Goal: Task Accomplishment & Management: Manage account settings

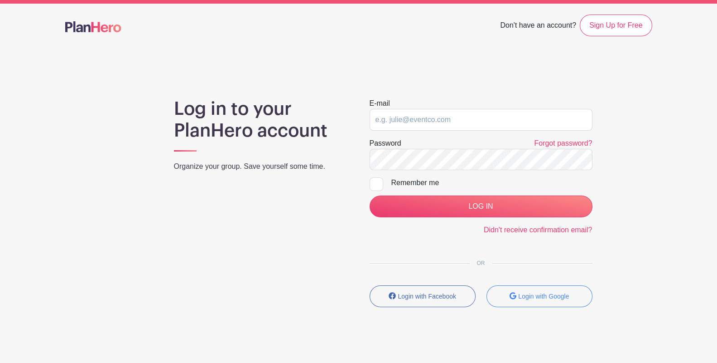
scroll to position [25, 0]
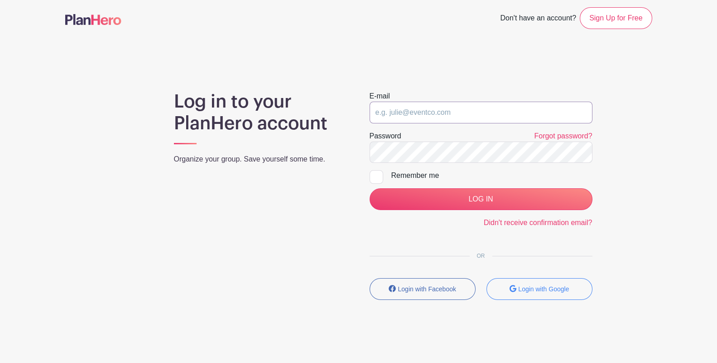
type input "[EMAIL_ADDRESS][DOMAIN_NAME]"
click at [528, 221] on link "Didn't receive confirmation email?" at bounding box center [538, 222] width 109 height 8
click at [617, 17] on link "Sign Up for Free" at bounding box center [616, 18] width 72 height 22
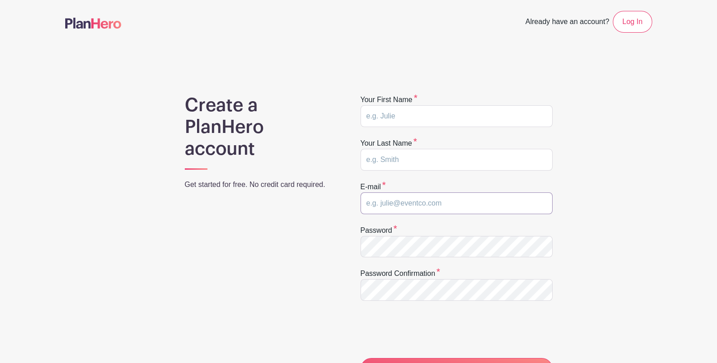
type input "dfarsang@wysemeter.com"
click at [395, 116] on input "text" at bounding box center [457, 116] width 192 height 22
type input "Drago"
type input "Farsang"
drag, startPoint x: 393, startPoint y: 201, endPoint x: 301, endPoint y: 203, distance: 92.0
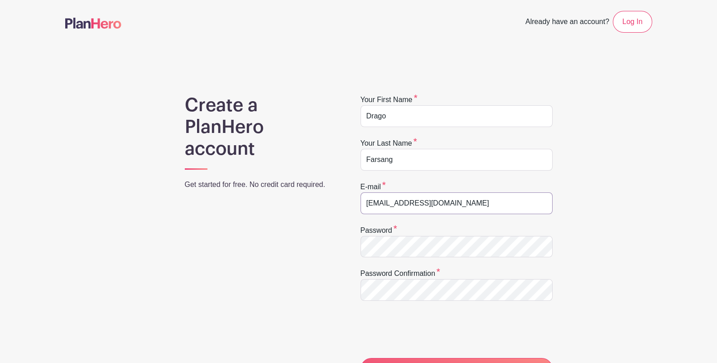
click at [301, 203] on div "Create a PlanHero account Get started for free. No credit card required. Your f…" at bounding box center [358, 287] width 587 height 386
click at [384, 201] on input "admistrator@wysemeter.com" at bounding box center [457, 203] width 192 height 22
type input "[EMAIL_ADDRESS][DOMAIN_NAME]"
drag, startPoint x: 475, startPoint y: 201, endPoint x: 143, endPoint y: 177, distance: 332.6
click at [143, 177] on div "Create a PlanHero account Get started for free. No credit card required. Your f…" at bounding box center [358, 287] width 587 height 386
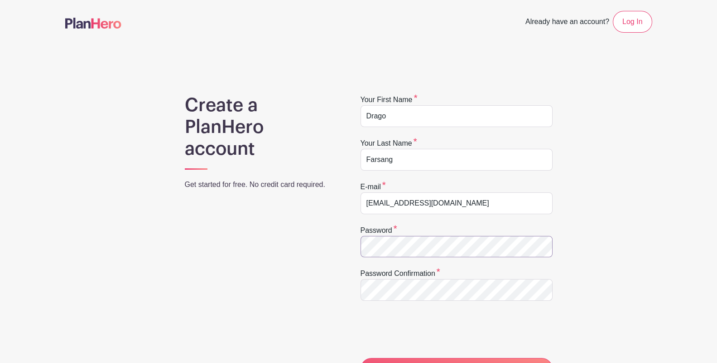
click at [305, 237] on div "Create a PlanHero account Get started for free. No credit card required. Your f…" at bounding box center [358, 287] width 587 height 386
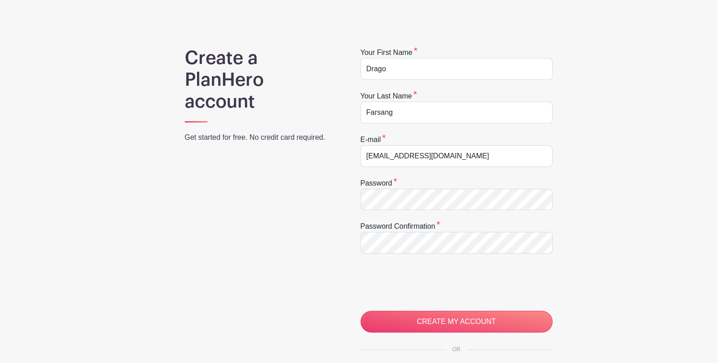
scroll to position [101, 0]
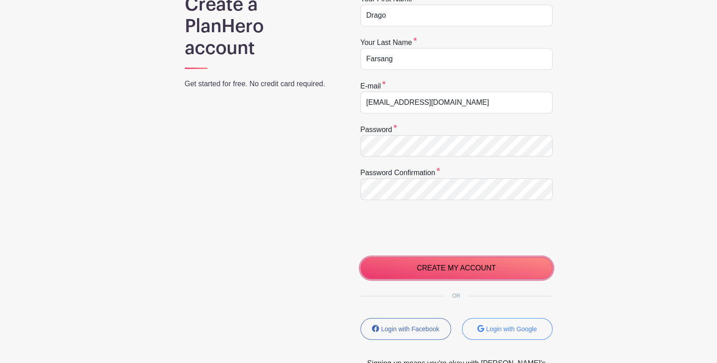
click at [398, 267] on input "CREATE MY ACCOUNT" at bounding box center [457, 268] width 192 height 22
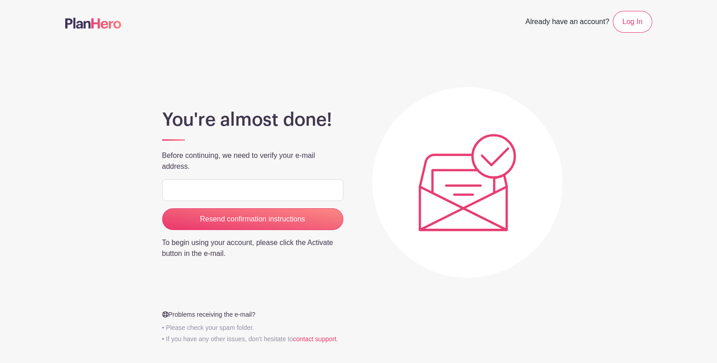
click at [184, 191] on input "email" at bounding box center [252, 190] width 181 height 22
type input "dfarsang@wysemeter.com"
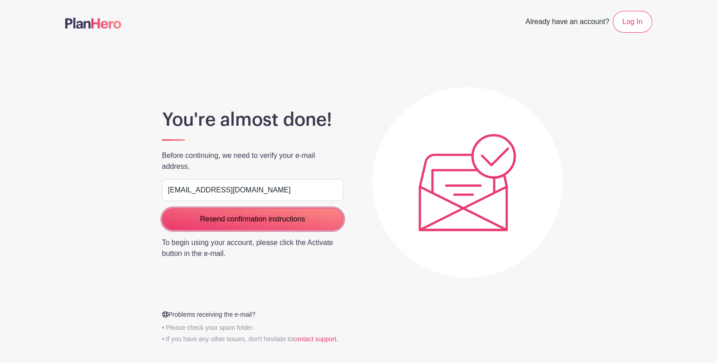
click at [206, 218] on input "Resend confirmation instructions" at bounding box center [252, 219] width 181 height 22
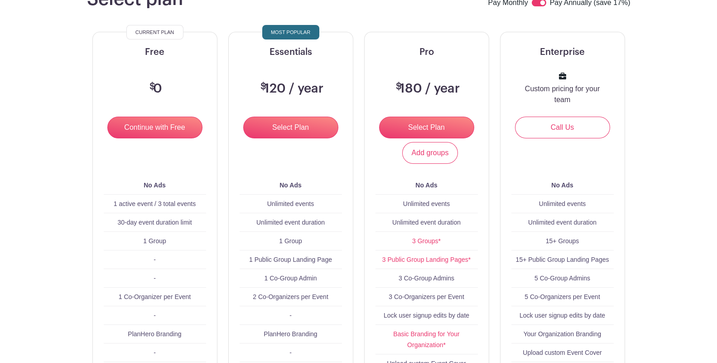
scroll to position [101, 0]
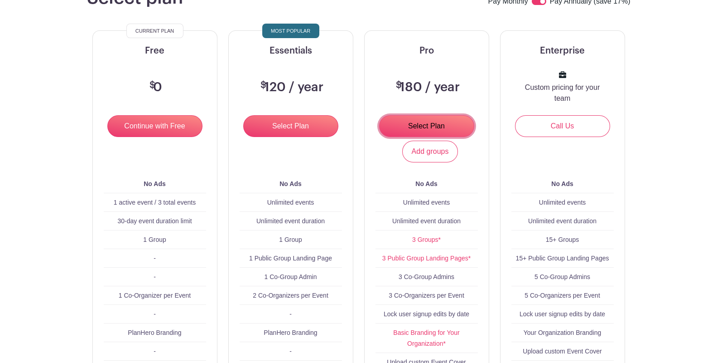
click at [417, 137] on input "Select Plan" at bounding box center [426, 126] width 95 height 22
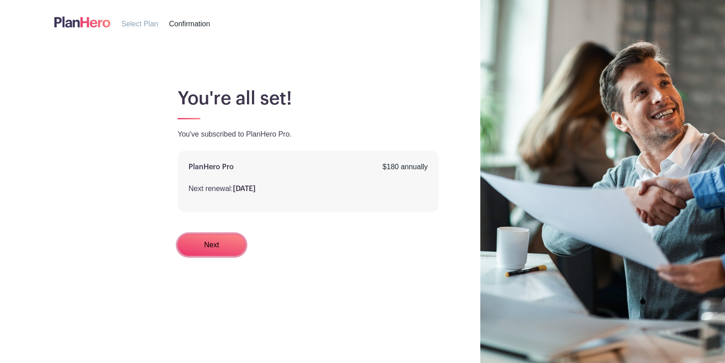
click at [207, 256] on link "Next" at bounding box center [212, 245] width 68 height 22
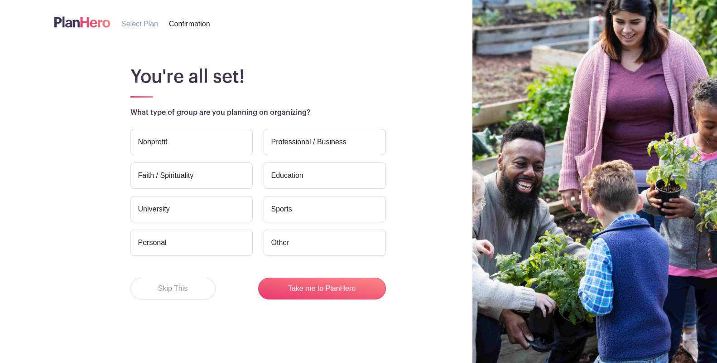
click at [280, 250] on label "Other" at bounding box center [325, 242] width 122 height 26
click at [0, 0] on input "Other" at bounding box center [0, 0] width 0 height 0
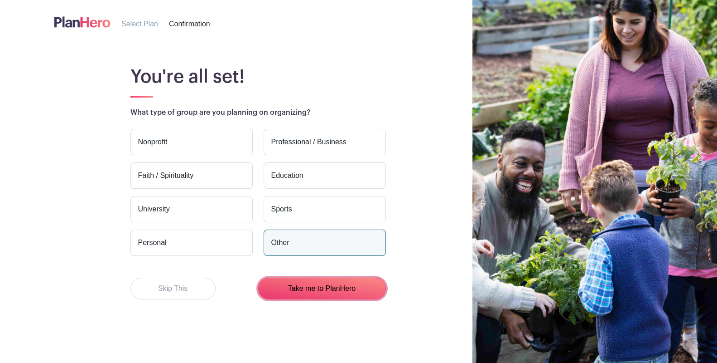
click at [308, 299] on button "Take me to PlanHero" at bounding box center [322, 288] width 128 height 22
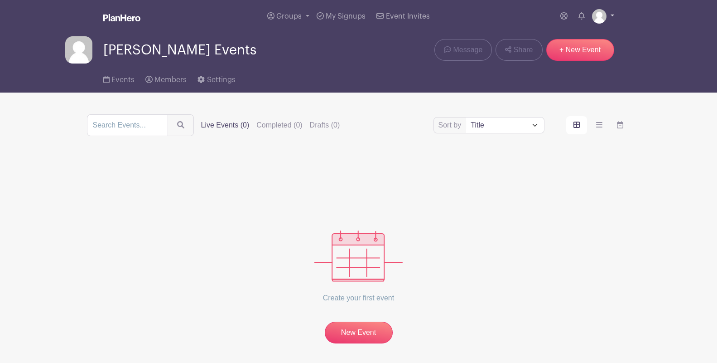
click at [614, 14] on link at bounding box center [603, 16] width 22 height 15
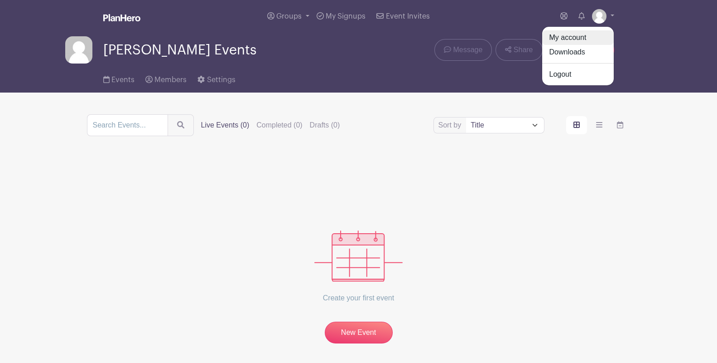
click at [570, 40] on link "My account" at bounding box center [578, 37] width 72 height 15
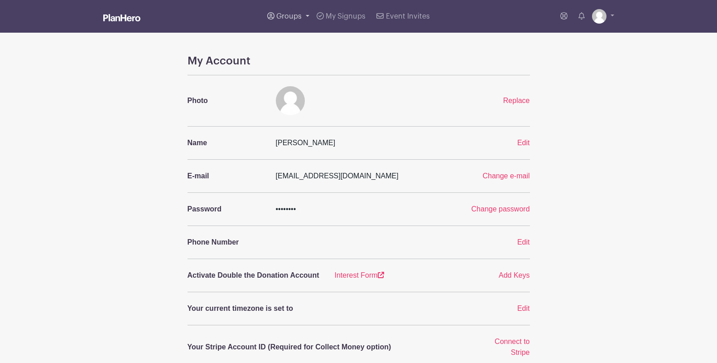
click at [308, 16] on link "Groups" at bounding box center [288, 16] width 49 height 33
click at [312, 93] on span "Add New Group" at bounding box center [311, 93] width 52 height 10
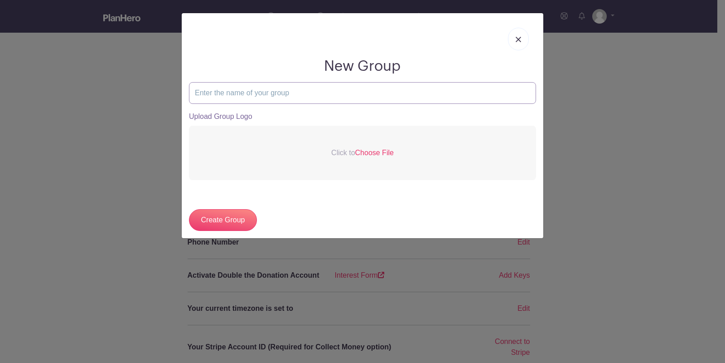
click at [312, 93] on input "text" at bounding box center [362, 93] width 347 height 22
type input "Wyse"
click at [518, 37] on img at bounding box center [518, 39] width 5 height 5
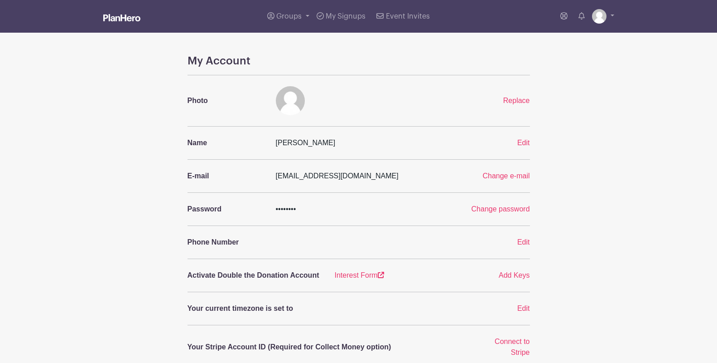
click at [671, 188] on main "Groups All Groups Drago's Events Add New Group My Signups Event Invites My acco…" at bounding box center [358, 348] width 717 height 697
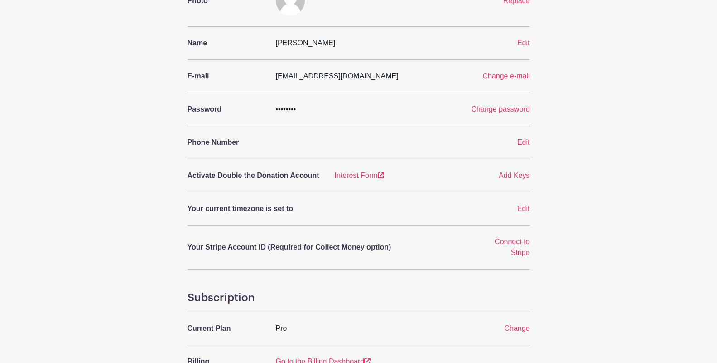
scroll to position [101, 0]
click at [524, 204] on span "Edit" at bounding box center [523, 207] width 13 height 8
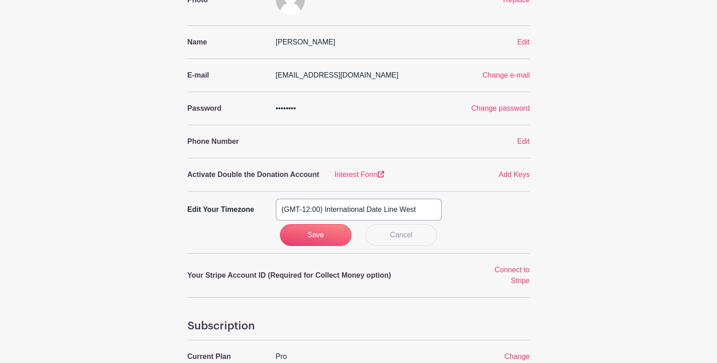
click at [379, 206] on select "(GMT-12:00) International Date Line West (GMT-11:00) American Samoa (GMT-11:00)…" at bounding box center [359, 209] width 166 height 22
select select "Eastern Time (US & Canada)"
click at [276, 198] on select "(GMT-12:00) International Date Line West (GMT-11:00) American Samoa (GMT-11:00)…" at bounding box center [359, 209] width 166 height 22
click at [329, 236] on input "Save" at bounding box center [316, 235] width 72 height 22
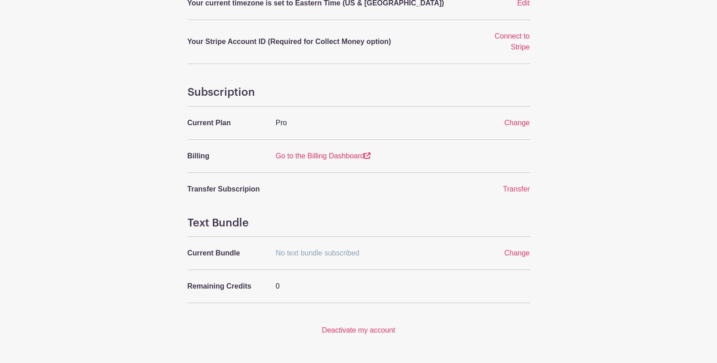
scroll to position [284, 0]
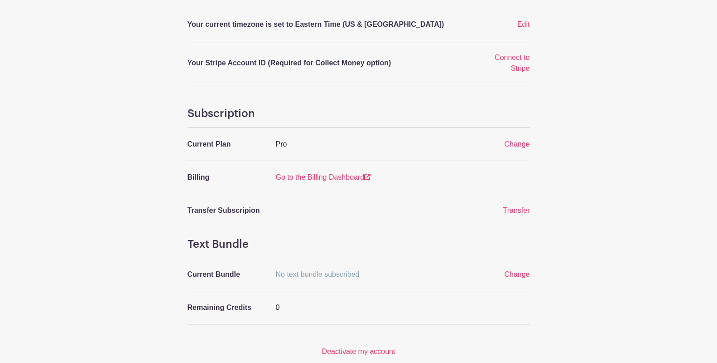
click at [338, 175] on link "Go to the Billing Dashboard" at bounding box center [323, 177] width 95 height 8
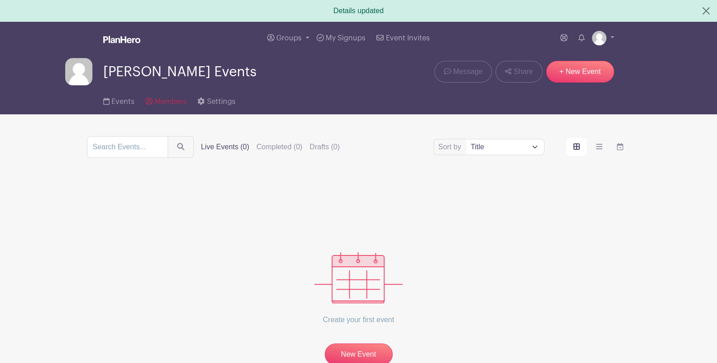
click at [174, 102] on span "Members" at bounding box center [171, 101] width 32 height 7
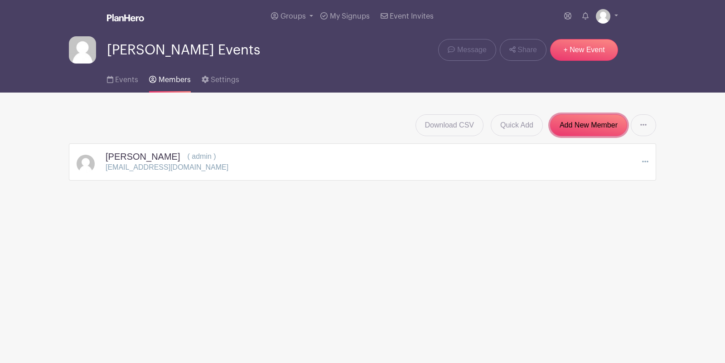
click at [573, 122] on link "Add New Member" at bounding box center [588, 125] width 77 height 22
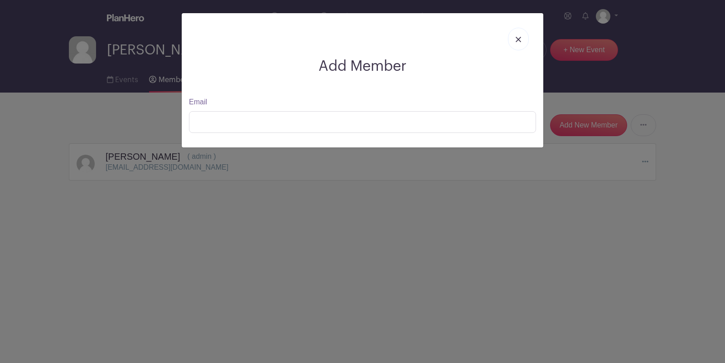
drag, startPoint x: 353, startPoint y: 77, endPoint x: 336, endPoint y: 95, distance: 24.4
click at [353, 77] on div "Add Member Email" at bounding box center [363, 80] width 362 height 134
click at [268, 124] on input "Email" at bounding box center [362, 122] width 347 height 22
paste input "[EMAIL_ADDRESS][DOMAIN_NAME]"
type input "[EMAIL_ADDRESS][DOMAIN_NAME]"
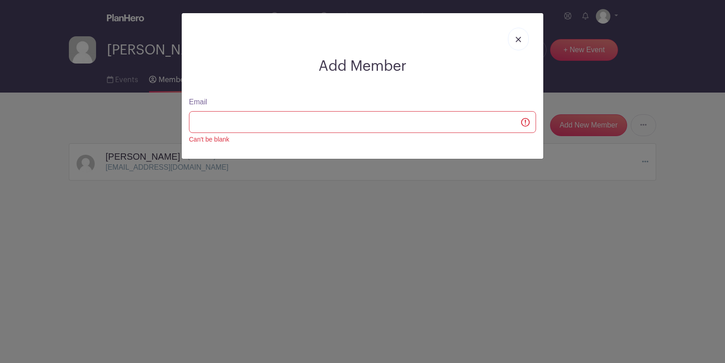
drag, startPoint x: 270, startPoint y: 127, endPoint x: 272, endPoint y: 160, distance: 32.3
click at [272, 160] on div "Add Member Email Can't be blank" at bounding box center [362, 181] width 725 height 363
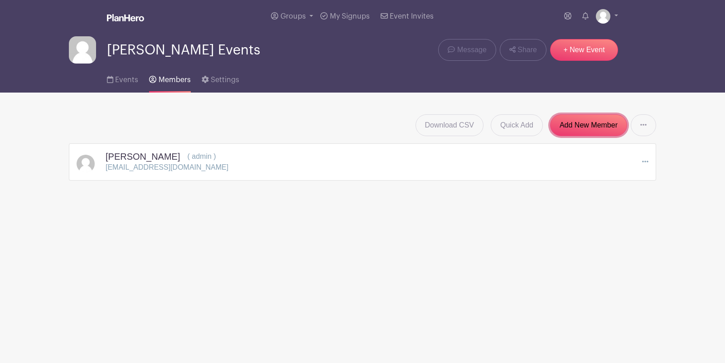
click at [597, 128] on link "Add New Member" at bounding box center [588, 125] width 77 height 22
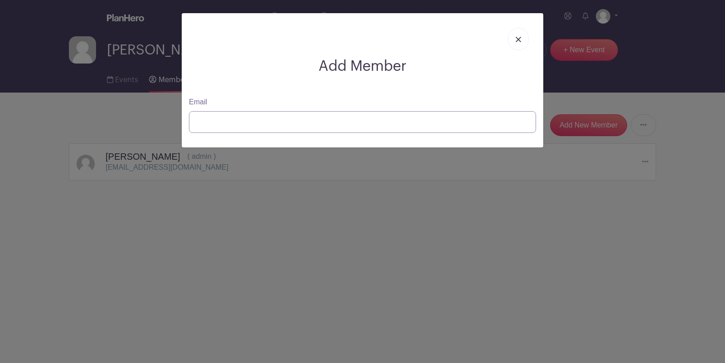
click at [254, 126] on input "Email" at bounding box center [362, 122] width 347 height 22
paste input "[EMAIL_ADDRESS][DOMAIN_NAME]"
type input "[EMAIL_ADDRESS][DOMAIN_NAME]"
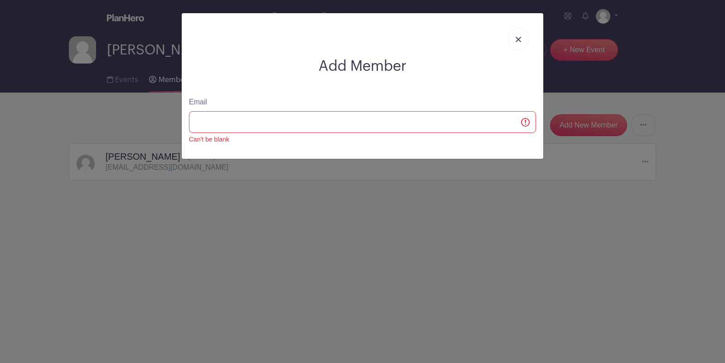
drag, startPoint x: 268, startPoint y: 156, endPoint x: 268, endPoint y: 147, distance: 9.5
click at [268, 153] on div "Add Member Email Can't be blank" at bounding box center [363, 85] width 362 height 145
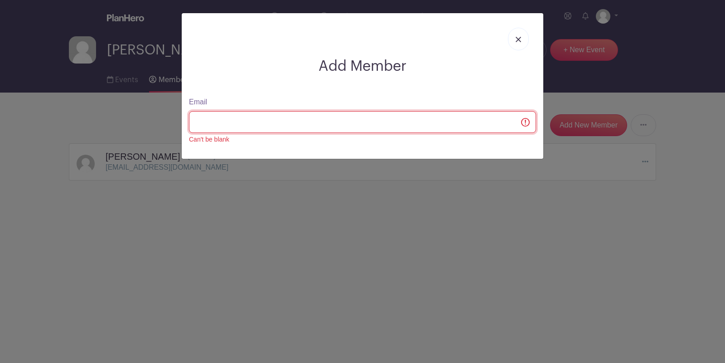
click at [295, 121] on input "Email" at bounding box center [362, 122] width 347 height 22
paste input "[EMAIL_ADDRESS][DOMAIN_NAME]"
type input "[EMAIL_ADDRESS][DOMAIN_NAME]"
click at [295, 121] on input "Email" at bounding box center [362, 122] width 347 height 22
paste input "[EMAIL_ADDRESS][DOMAIN_NAME]"
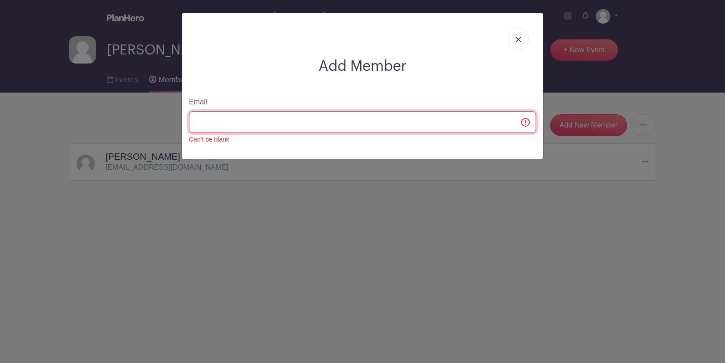
type input "[EMAIL_ADDRESS][DOMAIN_NAME]"
click at [277, 115] on input "Email" at bounding box center [362, 122] width 347 height 22
paste input "[EMAIL_ADDRESS][DOMAIN_NAME]"
type input "[EMAIL_ADDRESS][DOMAIN_NAME]"
click at [452, 121] on input "Email" at bounding box center [362, 122] width 347 height 22
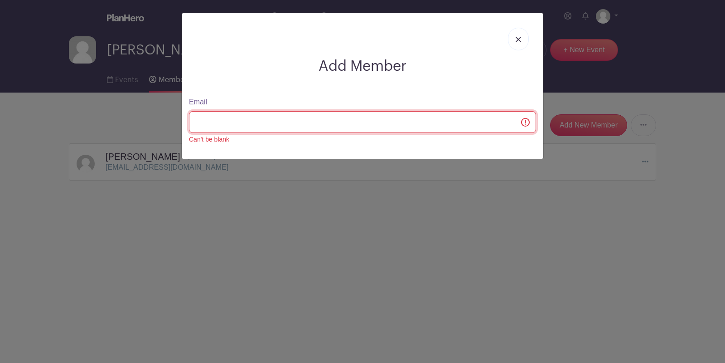
paste input "[EMAIL_ADDRESS][DOMAIN_NAME]"
type input "[EMAIL_ADDRESS][DOMAIN_NAME]"
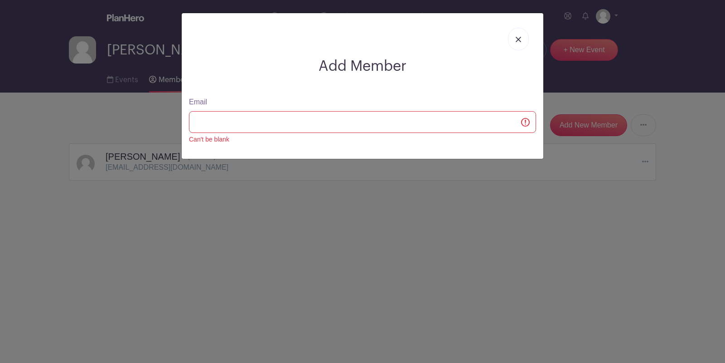
drag, startPoint x: 273, startPoint y: 156, endPoint x: 266, endPoint y: 140, distance: 17.3
click at [273, 156] on div "Add Member Email Can't be blank" at bounding box center [363, 85] width 362 height 145
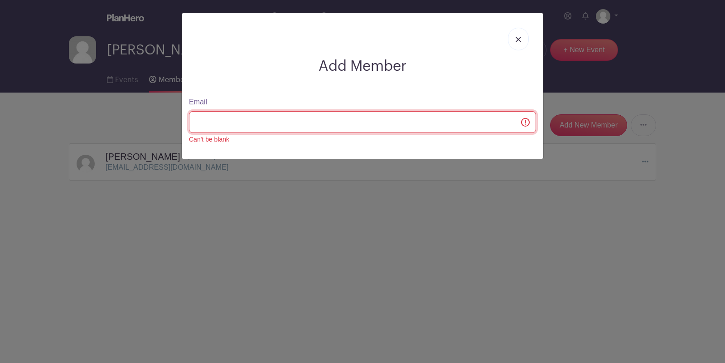
click at [224, 125] on input "Email" at bounding box center [362, 122] width 347 height 22
type input "[EMAIL_ADDRESS][DOMAIN_NAME]"
click at [224, 124] on input "Email" at bounding box center [362, 122] width 347 height 22
type input "[EMAIL_ADDRESS][DOMAIN_NAME]"
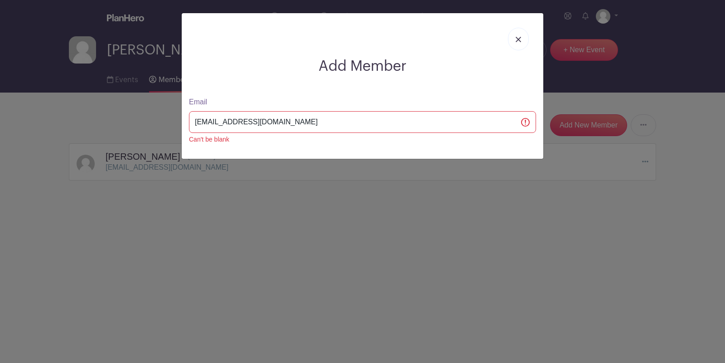
click at [439, 44] on div at bounding box center [362, 38] width 347 height 37
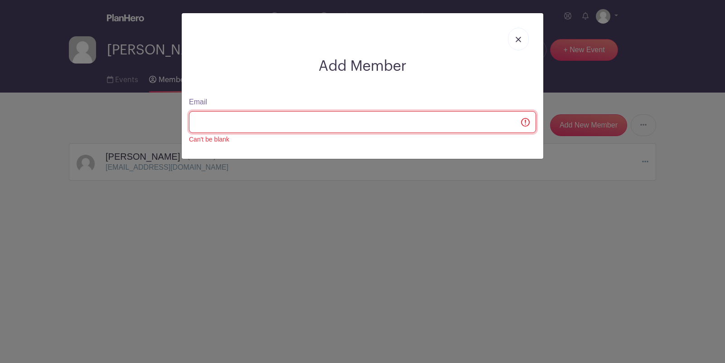
click at [529, 122] on input "Email" at bounding box center [362, 122] width 347 height 22
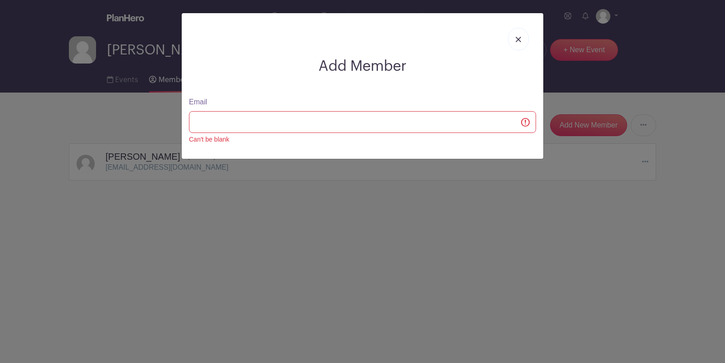
click at [517, 37] on img at bounding box center [518, 39] width 5 height 5
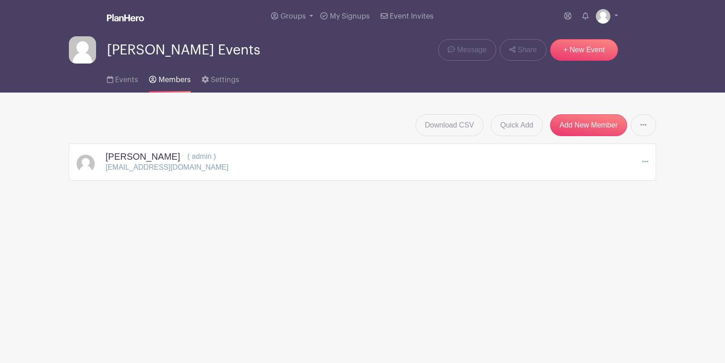
click at [332, 123] on div "Download CSV Quick Add Add New Member Send Invitations to all Pending Members" at bounding box center [362, 125] width 587 height 22
click at [519, 126] on link "Quick Add" at bounding box center [517, 125] width 52 height 22
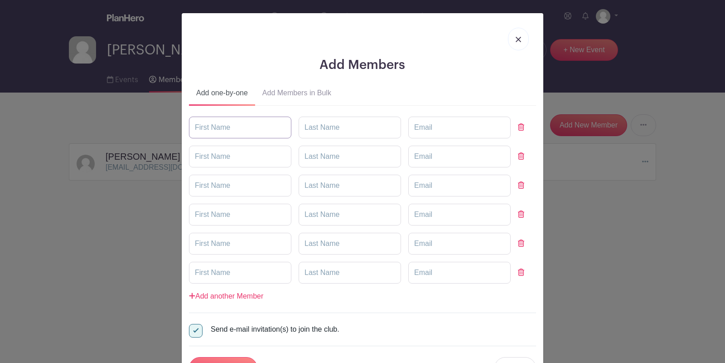
click at [219, 127] on input "text" at bounding box center [240, 127] width 102 height 22
type input "Lana"
type input "De Meo"
type input "[EMAIL_ADDRESS][DOMAIN_NAME]"
click at [233, 157] on input "text" at bounding box center [240, 156] width 102 height 22
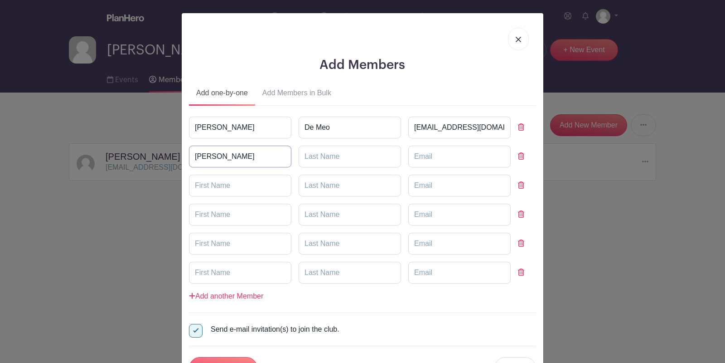
type input "Selina"
type input "D'Alimonte"
click at [439, 157] on input "email" at bounding box center [459, 156] width 102 height 22
paste input "[EMAIL_ADDRESS][DOMAIN_NAME]"
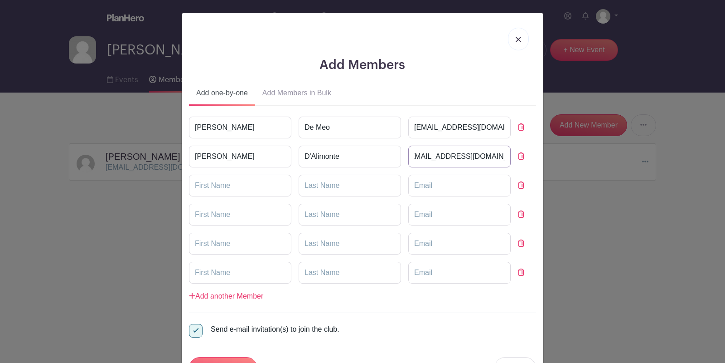
type input "[EMAIL_ADDRESS][DOMAIN_NAME]"
click at [449, 79] on div "Add Members Add one-by-one Add Members in Bulk Lana De Meo ldemeo@wysemeter.com…" at bounding box center [363, 199] width 362 height 372
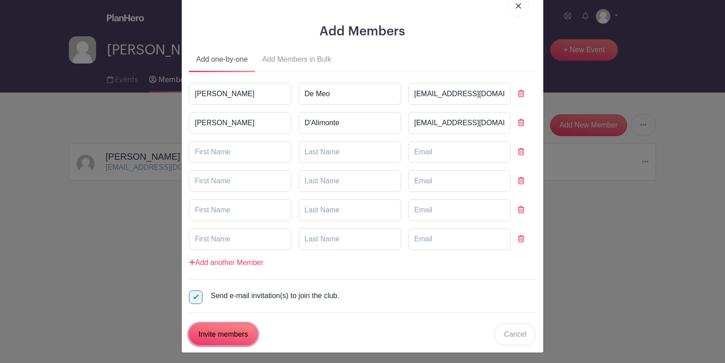
click at [208, 327] on input "Invite members" at bounding box center [223, 334] width 68 height 22
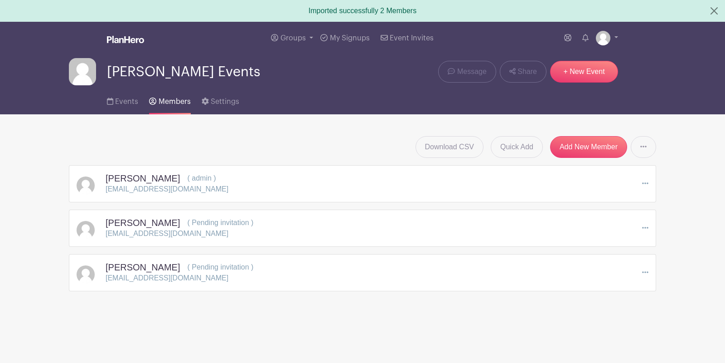
click at [644, 227] on icon at bounding box center [645, 227] width 6 height 7
click at [611, 241] on link "Edit" at bounding box center [607, 244] width 82 height 15
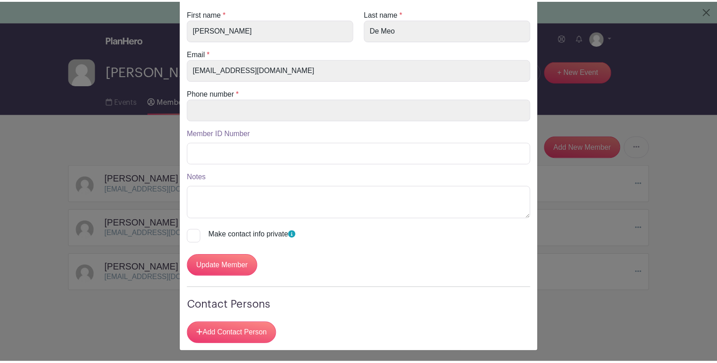
scroll to position [0, 0]
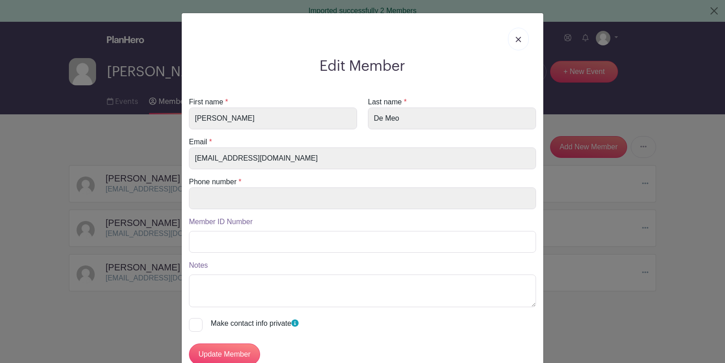
click at [516, 38] on img at bounding box center [518, 39] width 5 height 5
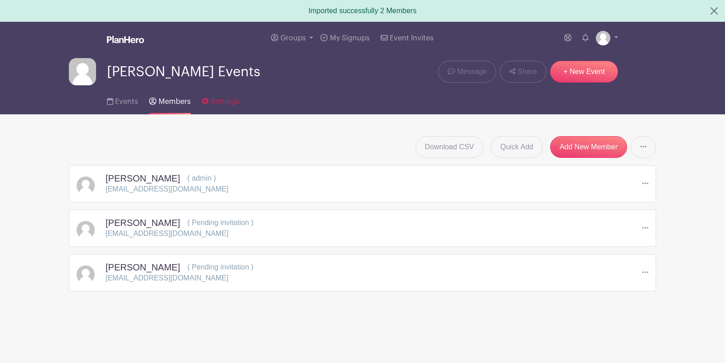
click at [218, 103] on span "Settings" at bounding box center [225, 101] width 29 height 7
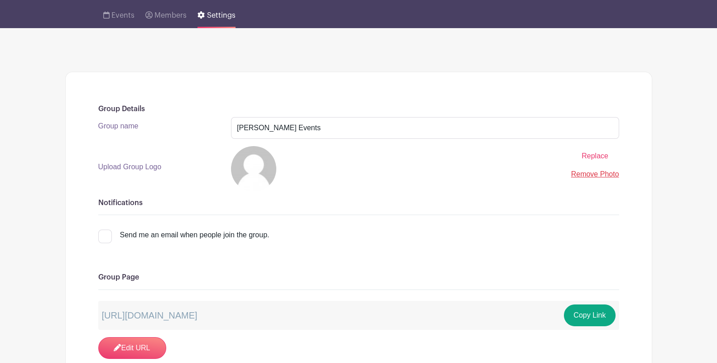
scroll to position [101, 0]
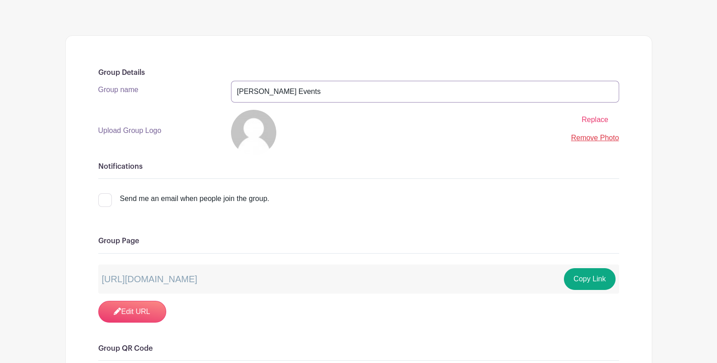
drag, startPoint x: 255, startPoint y: 89, endPoint x: 204, endPoint y: 97, distance: 51.4
click at [204, 97] on div "Group name Drago's Events" at bounding box center [359, 92] width 532 height 22
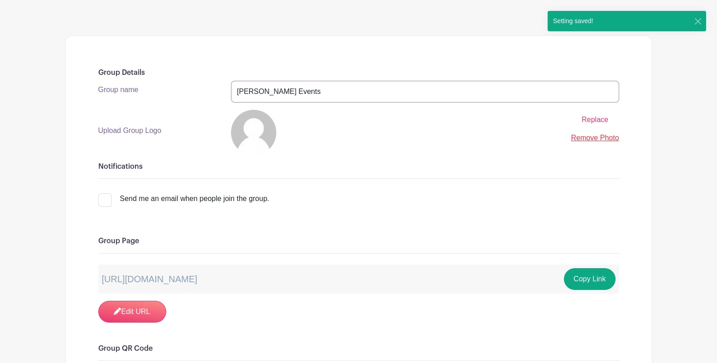
type input "[PERSON_NAME] Events"
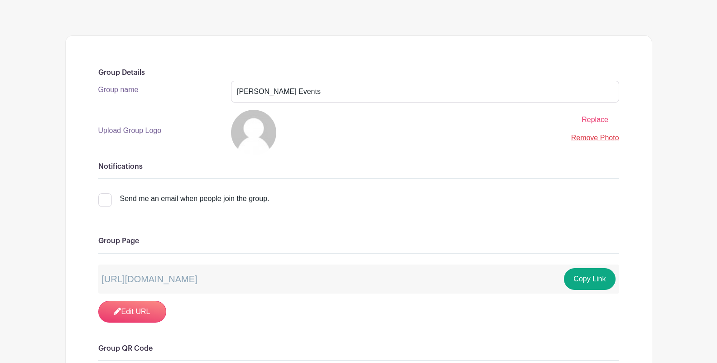
click at [597, 121] on span "Replace" at bounding box center [595, 120] width 27 height 8
click at [0, 0] on input "Replace" at bounding box center [0, 0] width 0 height 0
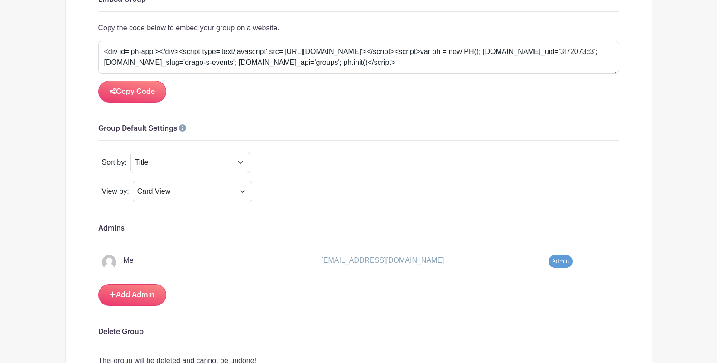
scroll to position [654, 0]
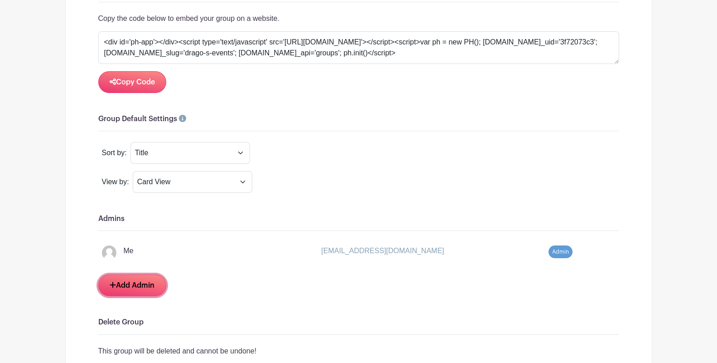
click at [147, 284] on link "Add Admin" at bounding box center [132, 285] width 68 height 22
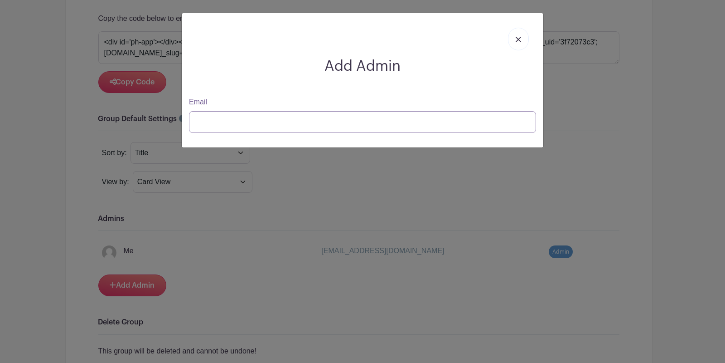
click at [236, 127] on input "Email" at bounding box center [362, 122] width 347 height 22
type input "[EMAIL_ADDRESS][DOMAIN_NAME]"
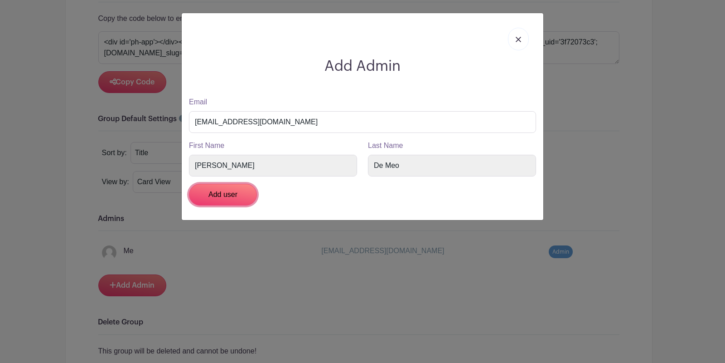
click at [237, 193] on input "Add user" at bounding box center [223, 195] width 68 height 22
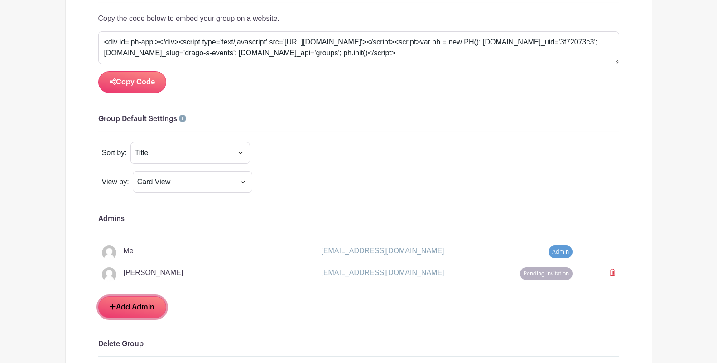
click at [145, 304] on link "Add Admin" at bounding box center [132, 307] width 68 height 22
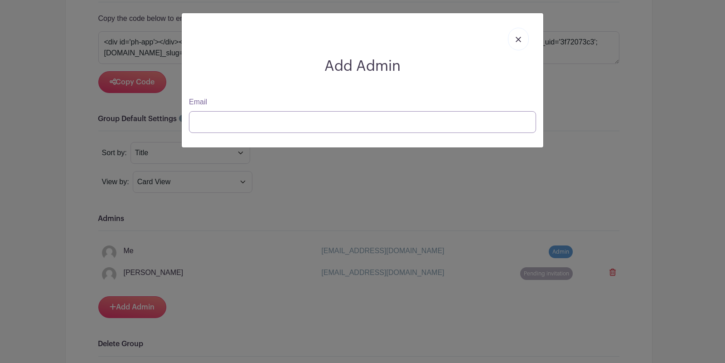
click at [268, 121] on input "Email" at bounding box center [362, 122] width 347 height 22
type input "[EMAIL_ADDRESS][DOMAIN_NAME]"
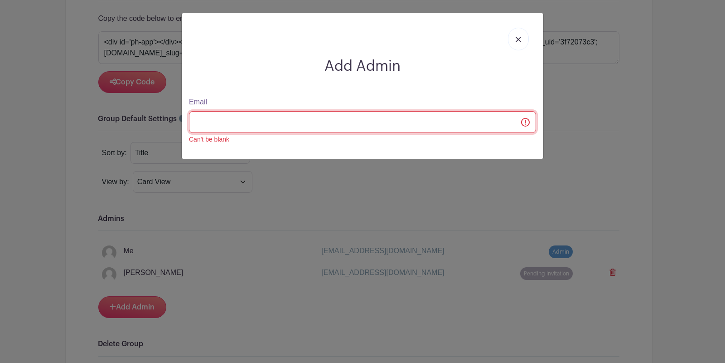
click at [234, 121] on input "Email" at bounding box center [362, 122] width 347 height 22
type input "[EMAIL_ADDRESS][DOMAIN_NAME]"
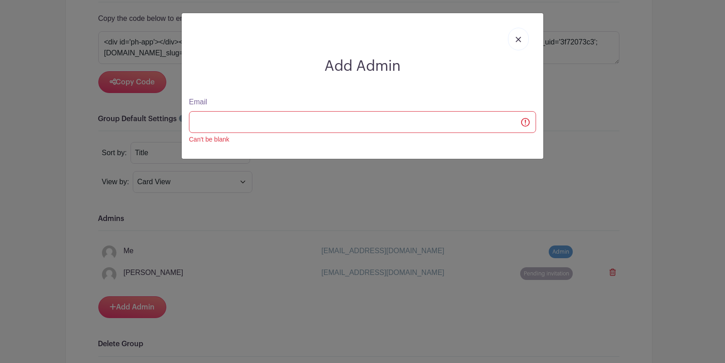
click at [522, 38] on link at bounding box center [518, 39] width 21 height 23
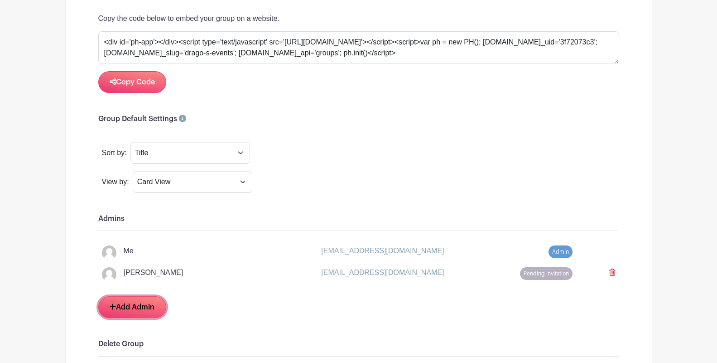
click at [121, 306] on link "Add Admin" at bounding box center [132, 307] width 68 height 22
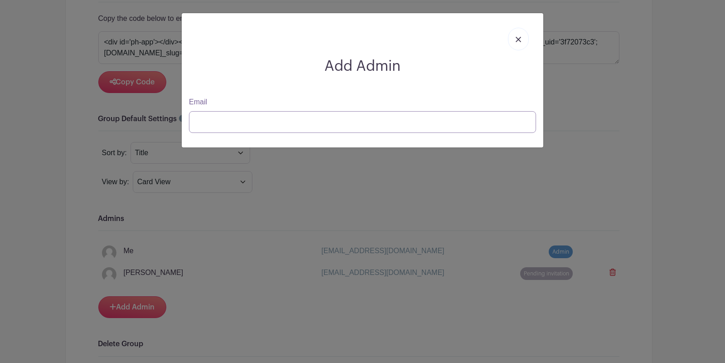
click at [207, 127] on input "Email" at bounding box center [362, 122] width 347 height 22
paste input "[EMAIL_ADDRESS][DOMAIN_NAME]"
type input "[EMAIL_ADDRESS][DOMAIN_NAME]"
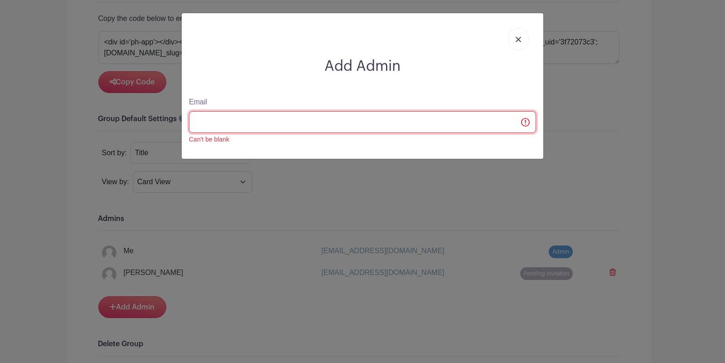
click at [206, 127] on input "Email" at bounding box center [362, 122] width 347 height 22
paste input "[EMAIL_ADDRESS][DOMAIN_NAME]"
type input "[EMAIL_ADDRESS][DOMAIN_NAME]"
click at [237, 122] on input "Email" at bounding box center [362, 122] width 347 height 22
paste input "[EMAIL_ADDRESS][DOMAIN_NAME]"
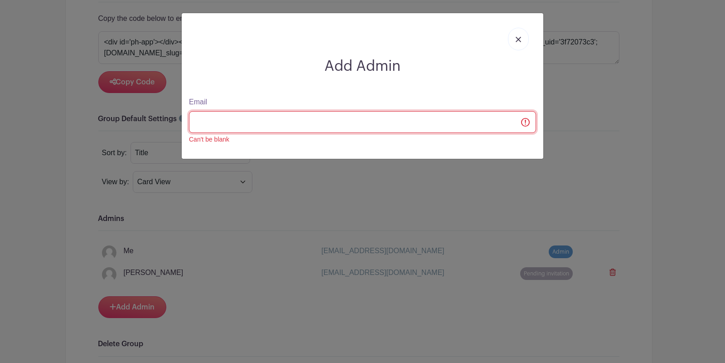
type input "[EMAIL_ADDRESS][DOMAIN_NAME]"
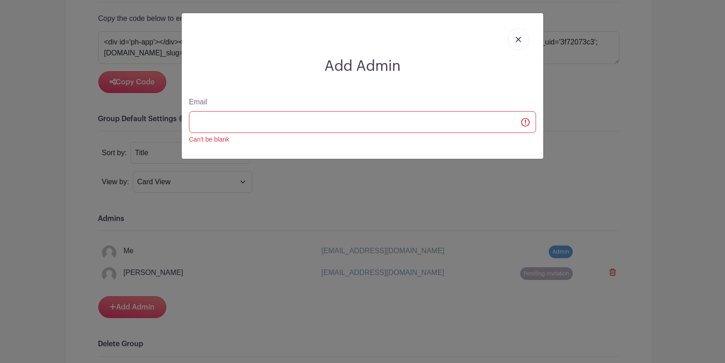
click at [518, 39] on img at bounding box center [518, 39] width 5 height 5
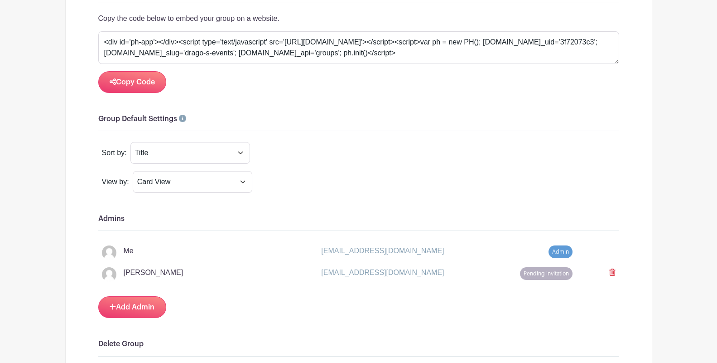
scroll to position [755, 0]
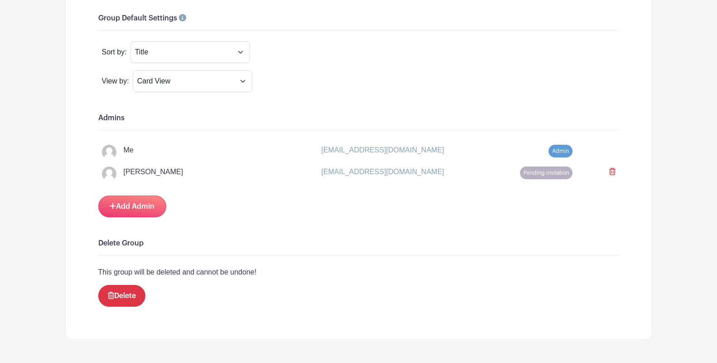
click at [307, 205] on div "Add Admin" at bounding box center [358, 206] width 521 height 22
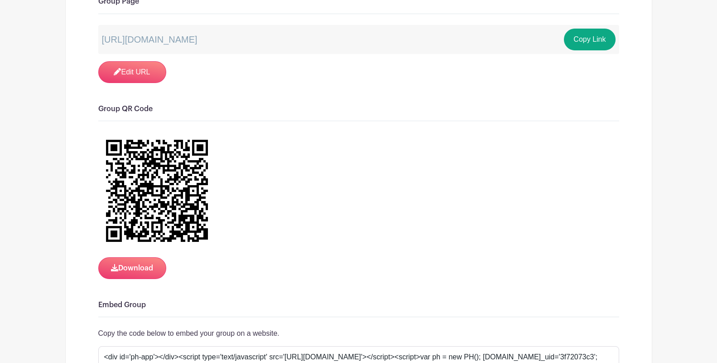
scroll to position [785, 0]
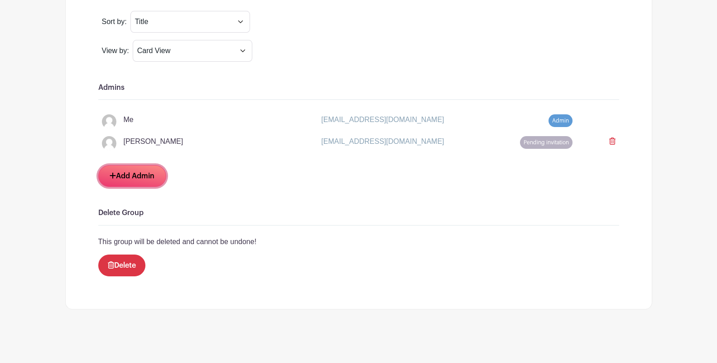
click at [124, 169] on link "Add Admin" at bounding box center [132, 176] width 68 height 22
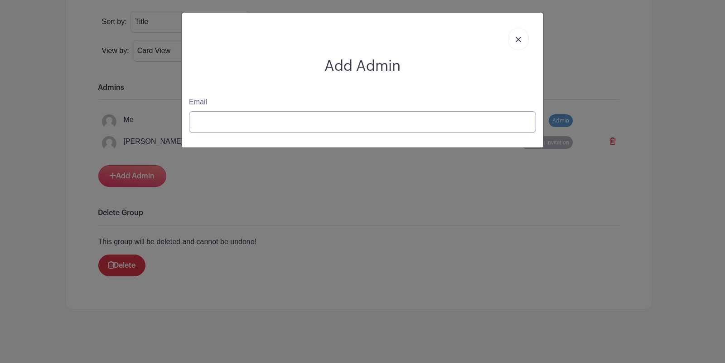
click at [230, 121] on input "Email" at bounding box center [362, 122] width 347 height 22
type input "[EMAIL_ADDRESS][DOMAIN_NAME]"
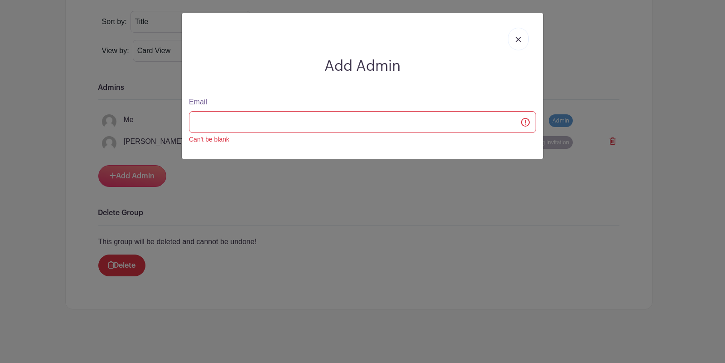
click at [238, 203] on div "Add Admin Email Can't be blank" at bounding box center [362, 181] width 725 height 363
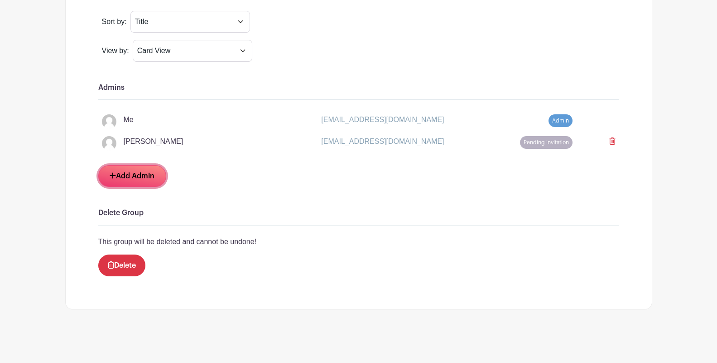
click at [133, 178] on link "Add Admin" at bounding box center [132, 176] width 68 height 22
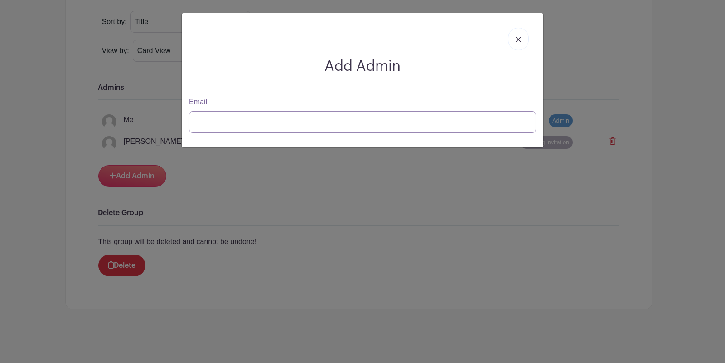
click at [225, 122] on input "Email" at bounding box center [362, 122] width 347 height 22
type input "[EMAIL_ADDRESS][DOMAIN_NAME]"
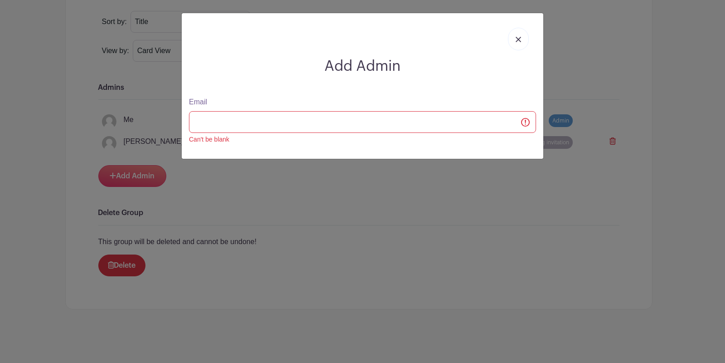
click at [523, 38] on link at bounding box center [518, 39] width 21 height 23
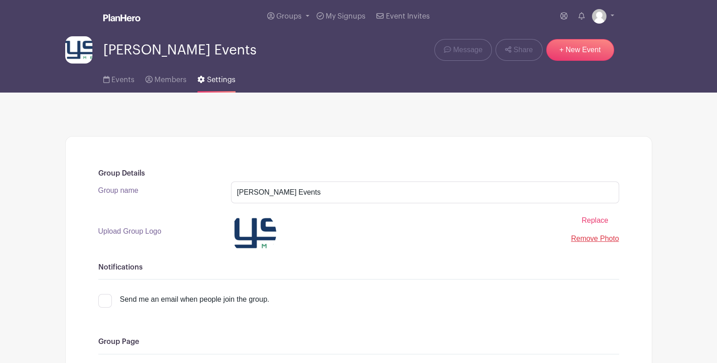
click at [118, 19] on img at bounding box center [121, 17] width 37 height 7
